Goal: Information Seeking & Learning: Compare options

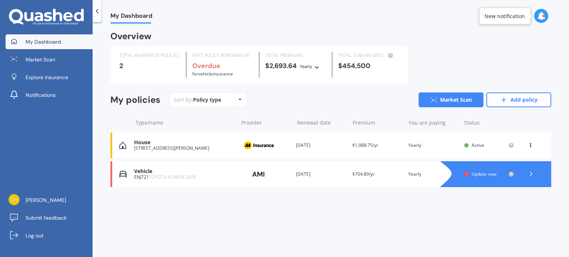
click at [484, 143] on div "Active" at bounding box center [488, 145] width 34 height 5
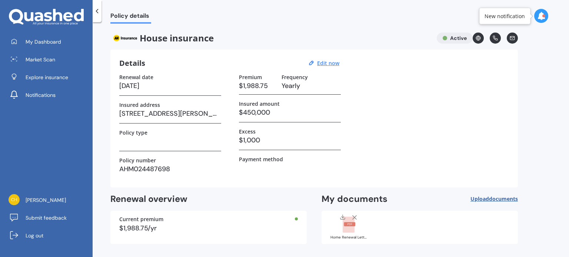
click at [390, 98] on div "Renewal date [DATE] Insured address [STREET_ADDRESS][PERSON_NAME] Policy type P…" at bounding box center [314, 126] width 390 height 105
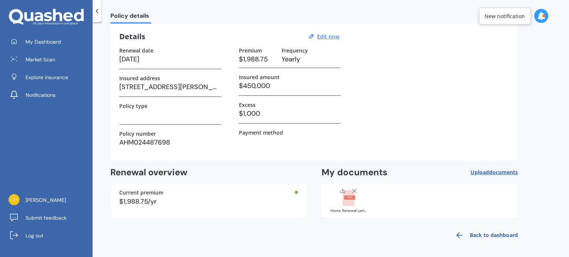
click at [467, 231] on link "Back to dashboard" at bounding box center [483, 236] width 67 height 18
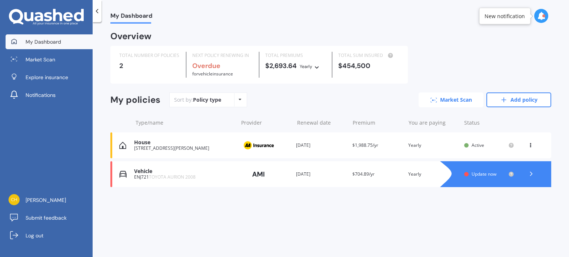
click at [438, 100] on link "Market Scan" at bounding box center [450, 100] width 65 height 15
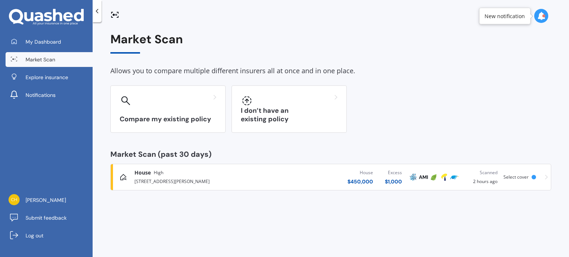
click at [253, 173] on div "House High" at bounding box center [198, 172] width 129 height 7
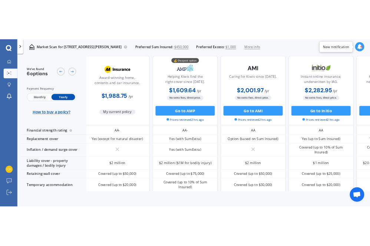
scroll to position [0, 2]
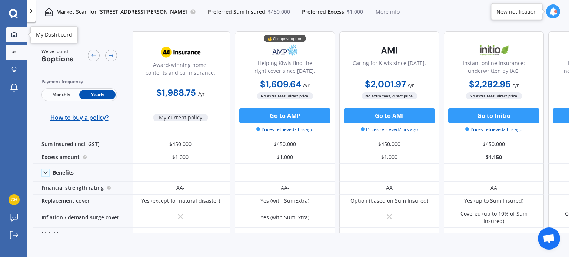
click at [16, 31] on icon at bounding box center [14, 34] width 6 height 6
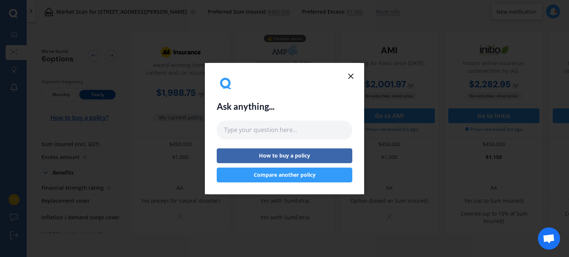
click at [348, 76] on icon at bounding box center [350, 76] width 9 height 9
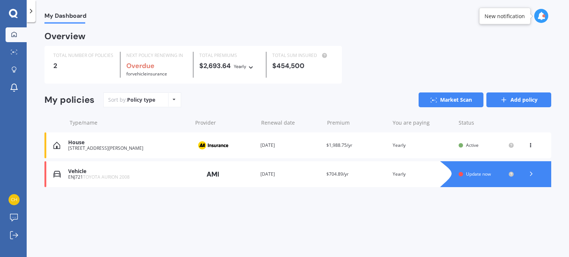
click at [508, 103] on link "Add policy" at bounding box center [518, 100] width 65 height 15
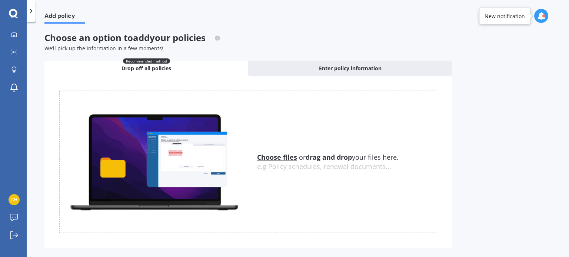
click at [294, 158] on u "Choose files" at bounding box center [277, 157] width 40 height 9
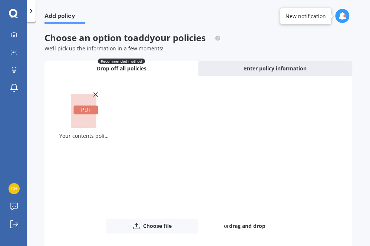
scroll to position [39, 0]
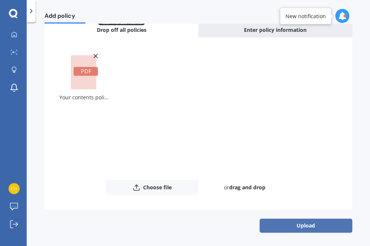
click at [273, 226] on button "Upload" at bounding box center [305, 225] width 93 height 14
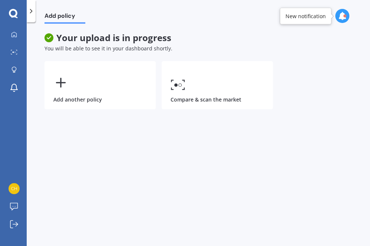
scroll to position [0, 0]
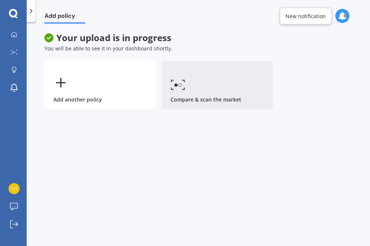
click at [224, 84] on link "Compare & scan the market" at bounding box center [216, 85] width 111 height 48
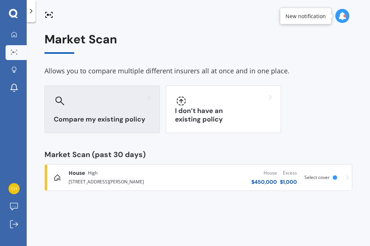
click at [114, 96] on div at bounding box center [102, 101] width 97 height 12
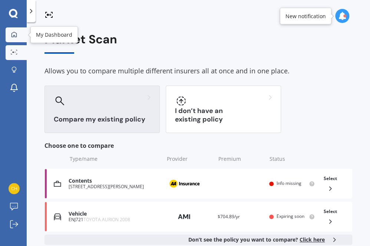
click at [11, 35] on icon at bounding box center [14, 34] width 6 height 6
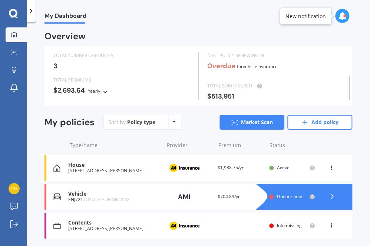
click at [130, 228] on div "[STREET_ADDRESS][PERSON_NAME]" at bounding box center [113, 228] width 91 height 5
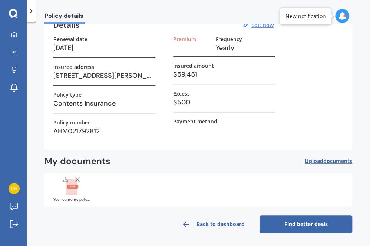
scroll to position [38, 0]
click at [290, 224] on link "Find better deals" at bounding box center [305, 224] width 93 height 18
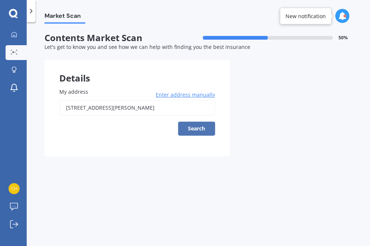
click at [199, 128] on button "Search" at bounding box center [196, 128] width 37 height 14
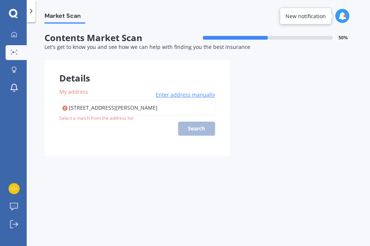
type input "[STREET_ADDRESS][PERSON_NAME]"
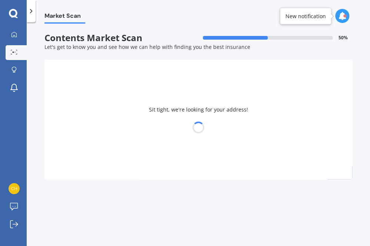
select select "24"
select select "03"
select select "1996"
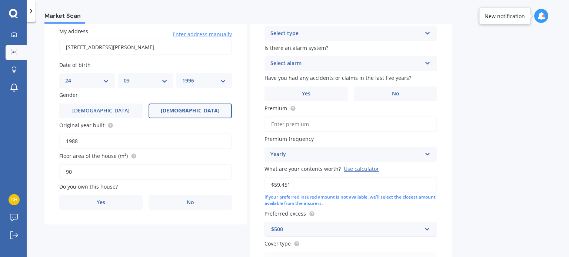
scroll to position [61, 0]
click at [108, 200] on label "Yes" at bounding box center [100, 202] width 83 height 15
click at [0, 0] on input "Yes" at bounding box center [0, 0] width 0 height 0
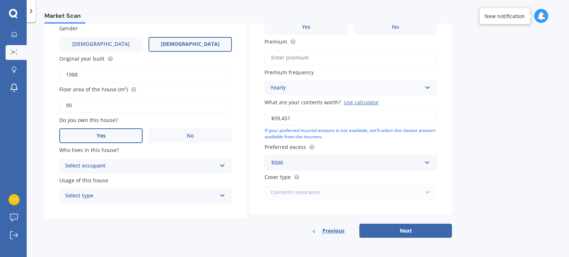
scroll to position [127, 0]
click at [116, 164] on div "Select occupant" at bounding box center [140, 166] width 151 height 9
click at [113, 177] on div "Owner" at bounding box center [146, 180] width 172 height 13
click at [111, 193] on div "Select type" at bounding box center [140, 196] width 151 height 9
click at [111, 213] on div "Permanent" at bounding box center [146, 210] width 172 height 13
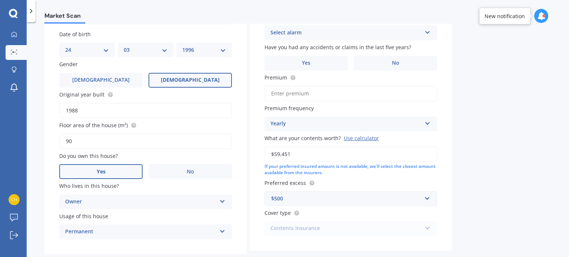
scroll to position [0, 0]
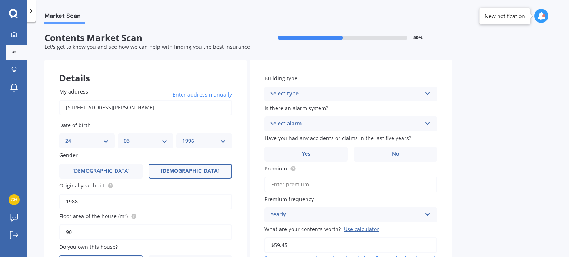
click at [356, 94] on div "Select type" at bounding box center [345, 94] width 151 height 9
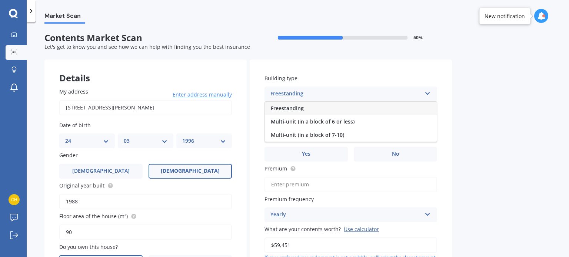
click at [345, 110] on div "Freestanding" at bounding box center [351, 108] width 172 height 13
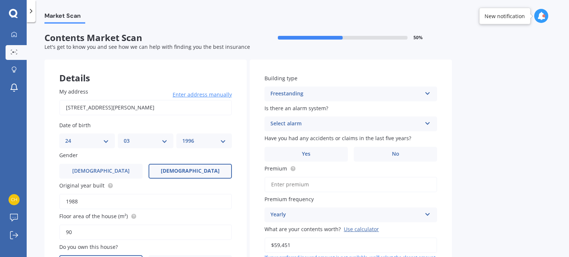
click at [342, 126] on div "Select alarm" at bounding box center [345, 124] width 151 height 9
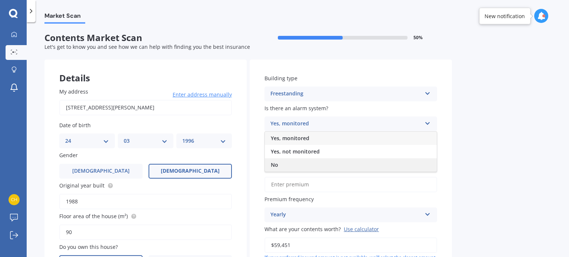
click at [324, 164] on div "No" at bounding box center [351, 164] width 172 height 13
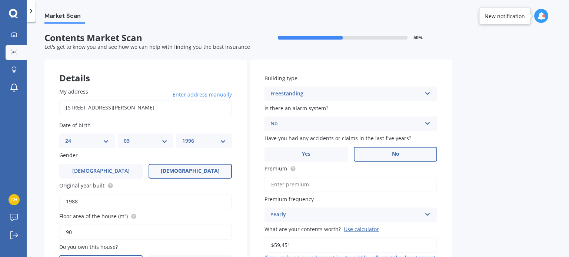
click at [385, 156] on label "No" at bounding box center [395, 154] width 83 height 15
click at [0, 0] on input "No" at bounding box center [0, 0] width 0 height 0
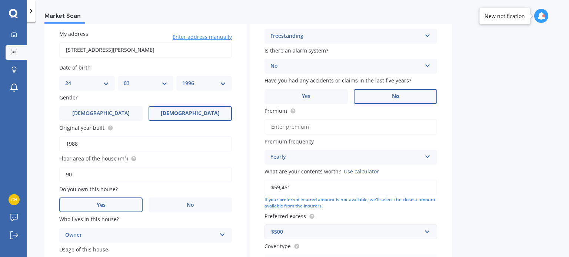
scroll to position [65, 0]
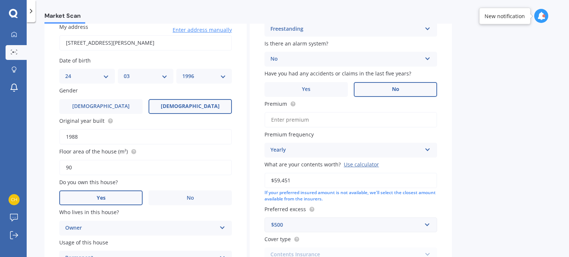
click at [356, 119] on input "Premium" at bounding box center [350, 120] width 173 height 16
type input "$663.19"
drag, startPoint x: 293, startPoint y: 182, endPoint x: 238, endPoint y: 177, distance: 55.4
click at [238, 177] on div "Details My address [STREET_ADDRESS][PERSON_NAME] Enter address manually Search …" at bounding box center [247, 148] width 407 height 306
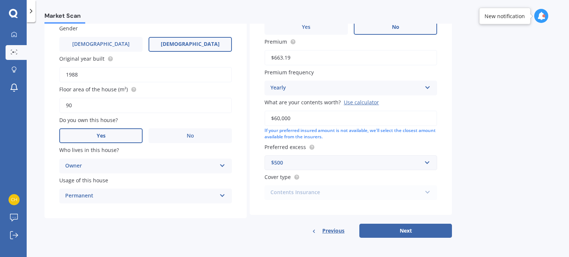
type input "$60,000"
click at [405, 230] on button "Next" at bounding box center [405, 231] width 93 height 14
select select "24"
select select "03"
select select "1996"
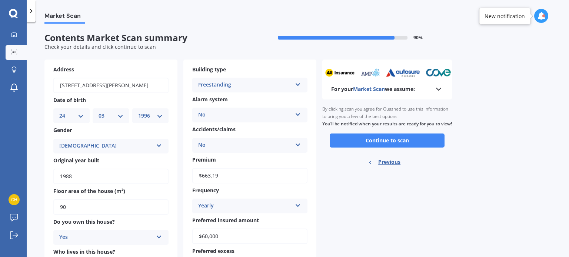
scroll to position [0, 0]
click at [396, 143] on button "Continue to scan" at bounding box center [387, 141] width 115 height 14
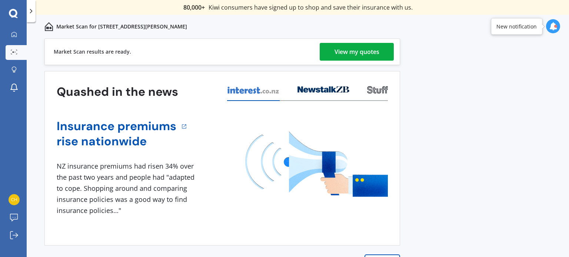
click at [328, 48] on link "View my quotes" at bounding box center [357, 52] width 74 height 18
